Goal: Transaction & Acquisition: Purchase product/service

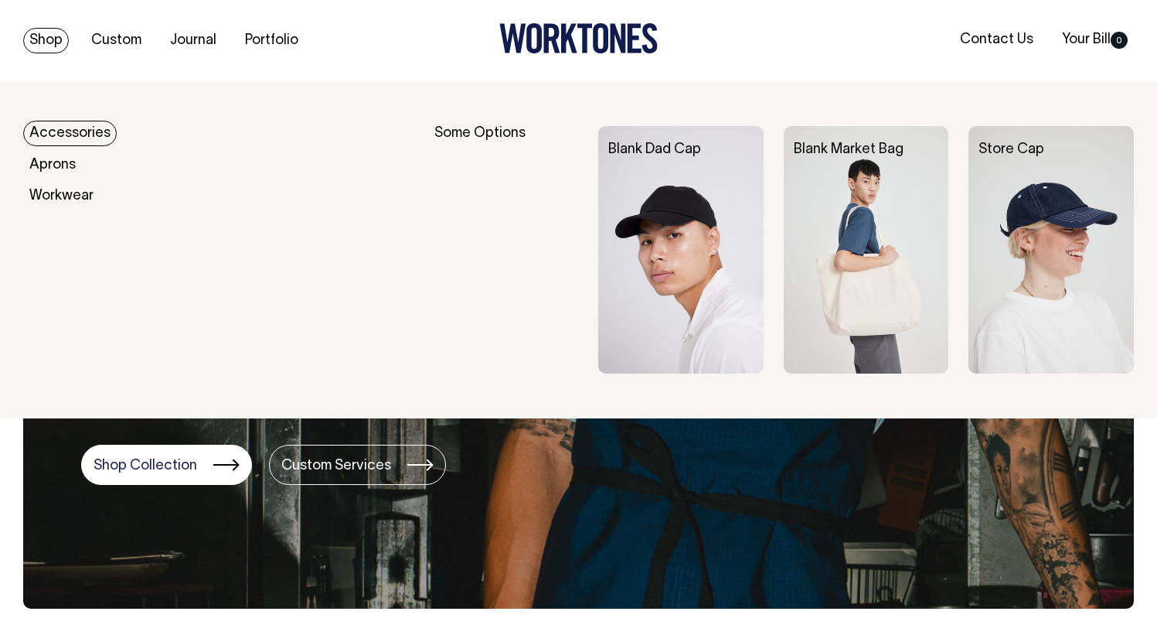
click at [70, 124] on link "Accessories" at bounding box center [70, 134] width 94 height 26
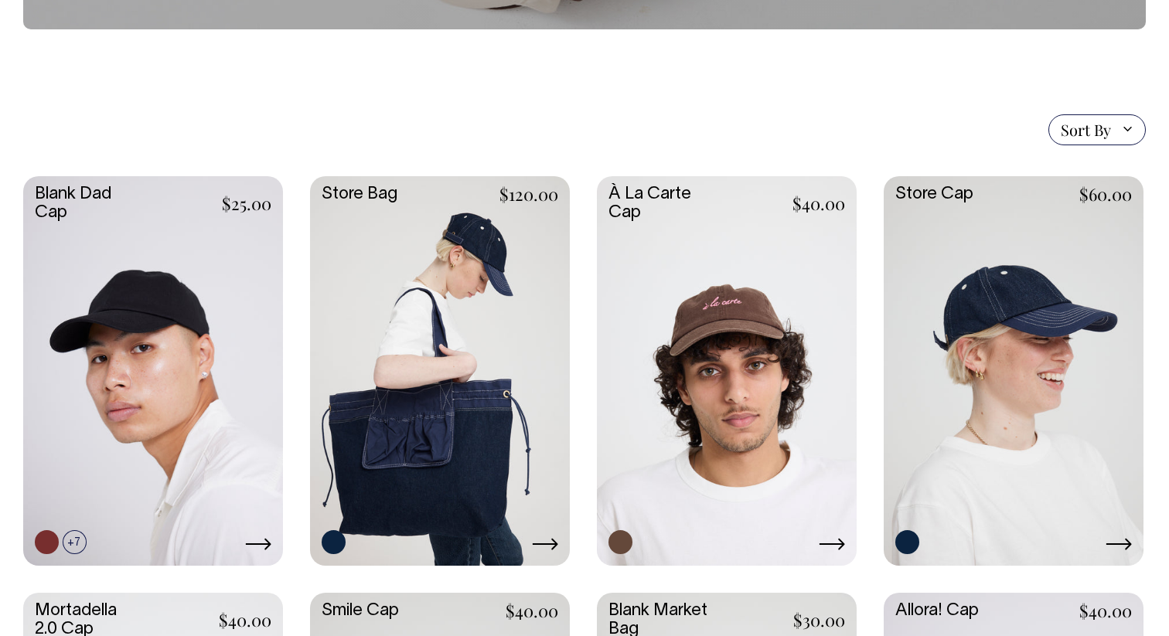
scroll to position [299, 0]
click at [973, 299] on link at bounding box center [1014, 369] width 260 height 387
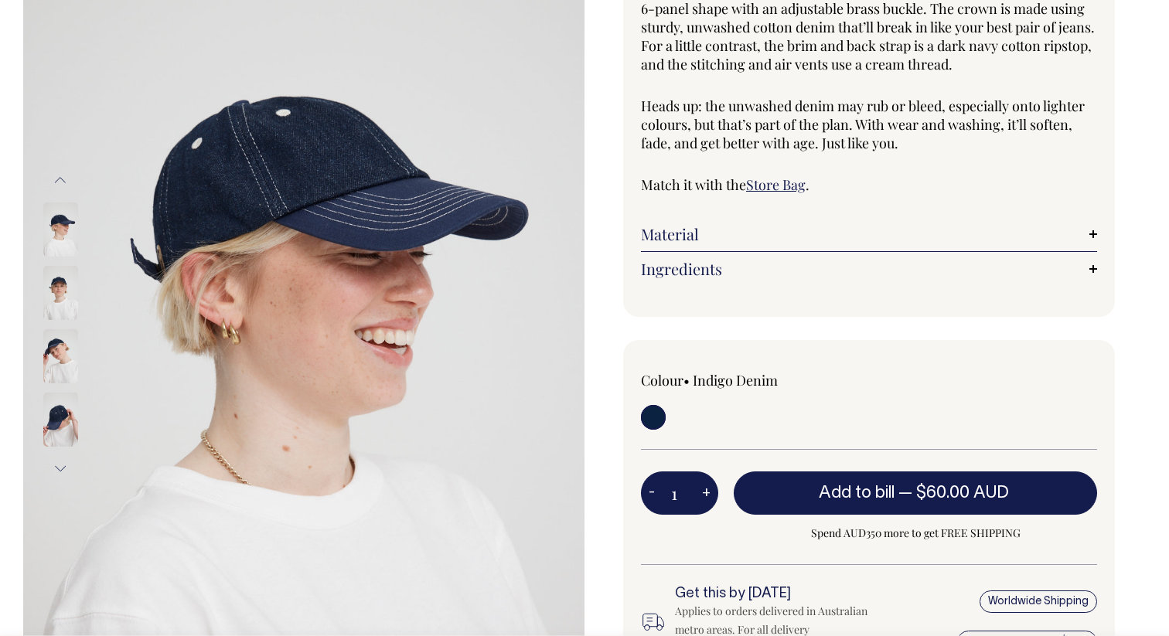
scroll to position [178, 0]
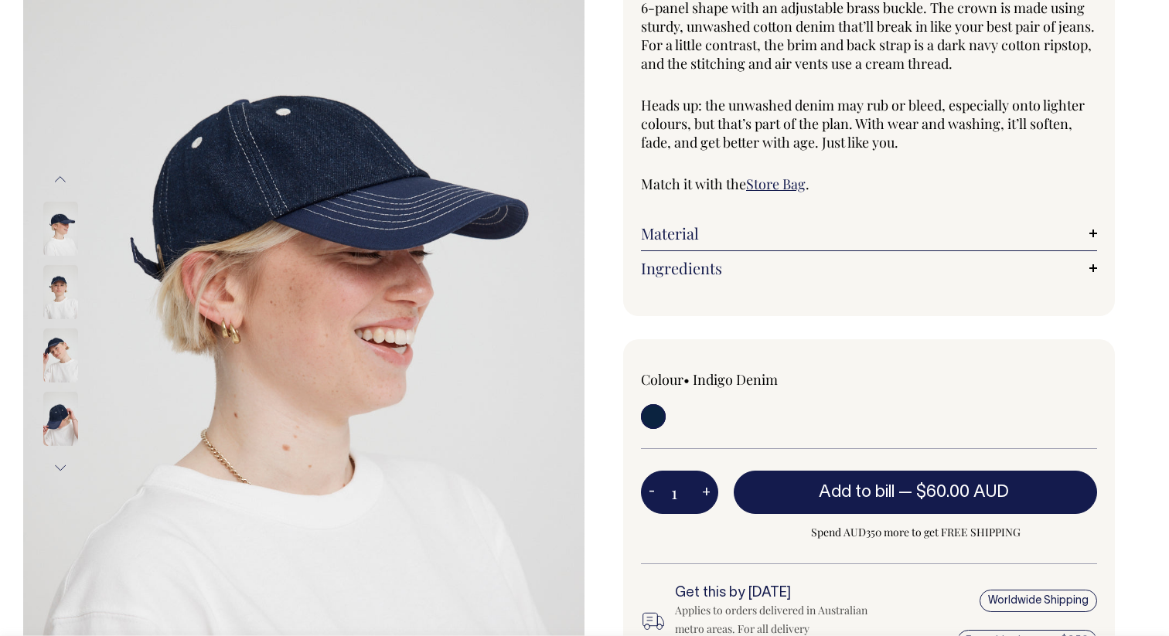
click at [53, 289] on img at bounding box center [60, 292] width 35 height 54
click at [52, 350] on img at bounding box center [60, 356] width 35 height 54
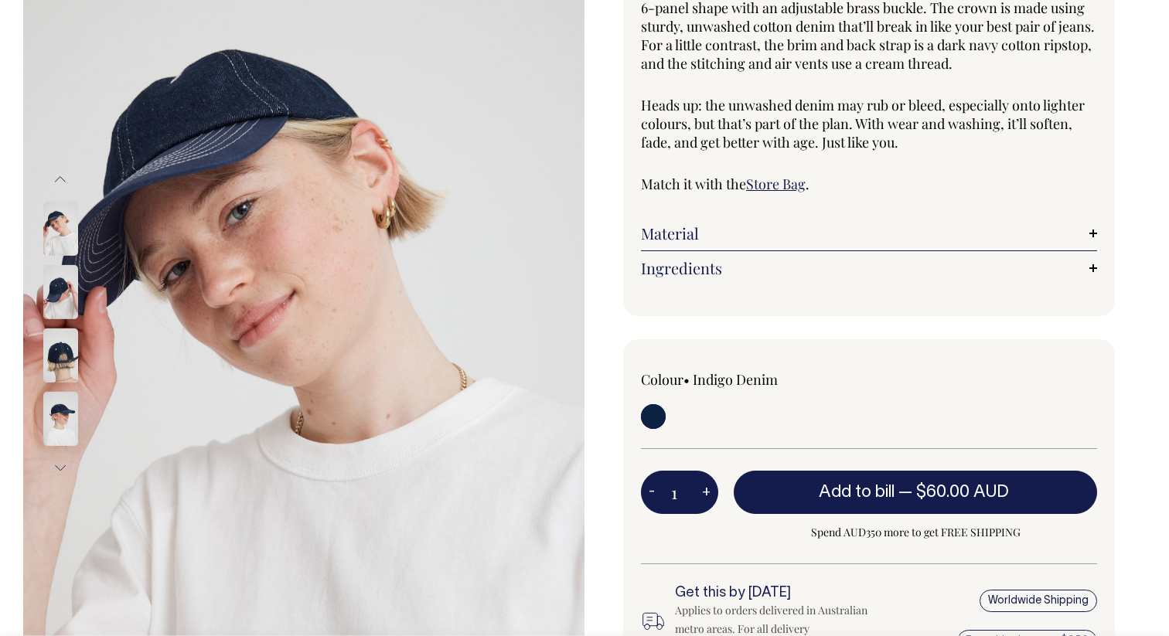
click at [59, 414] on img at bounding box center [60, 419] width 35 height 54
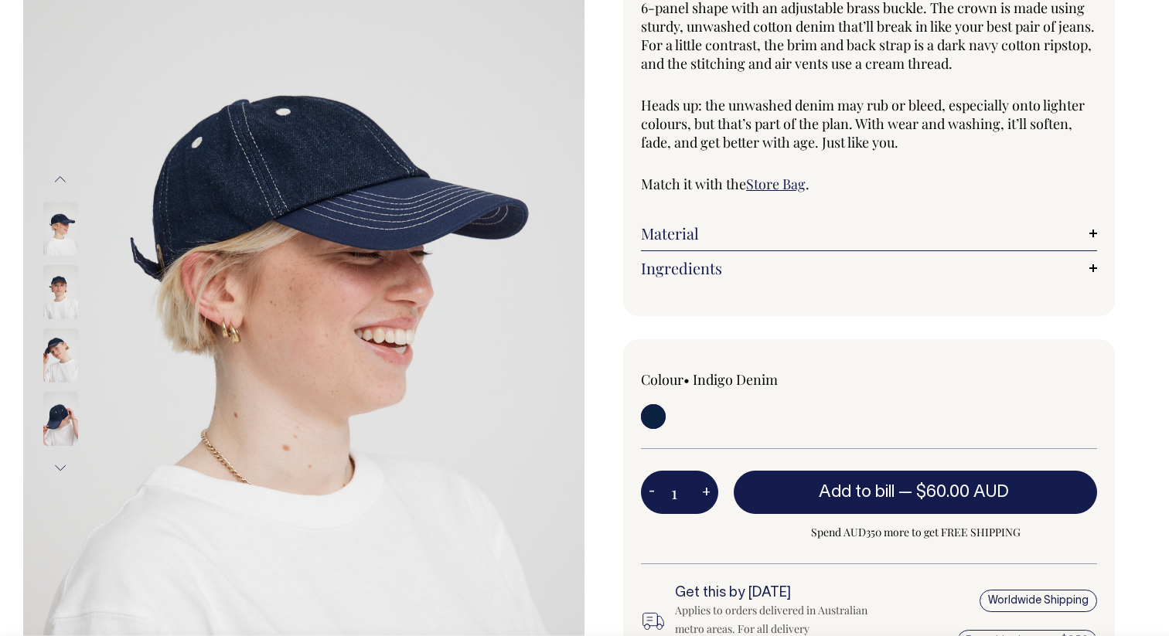
click at [68, 436] on img at bounding box center [60, 419] width 35 height 54
